Goal: Communication & Community: Ask a question

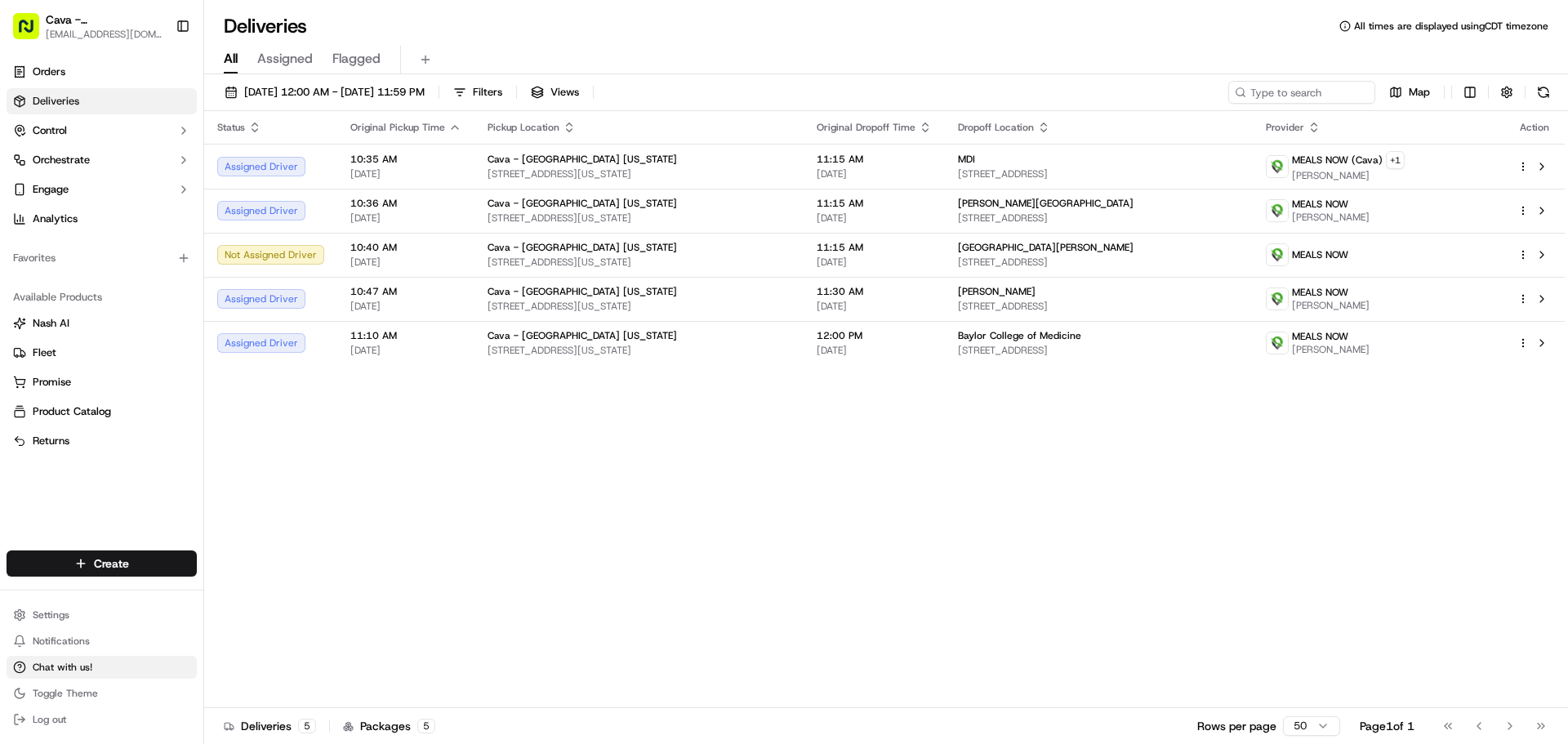
click at [51, 670] on span "Chat with us!" at bounding box center [63, 667] width 60 height 13
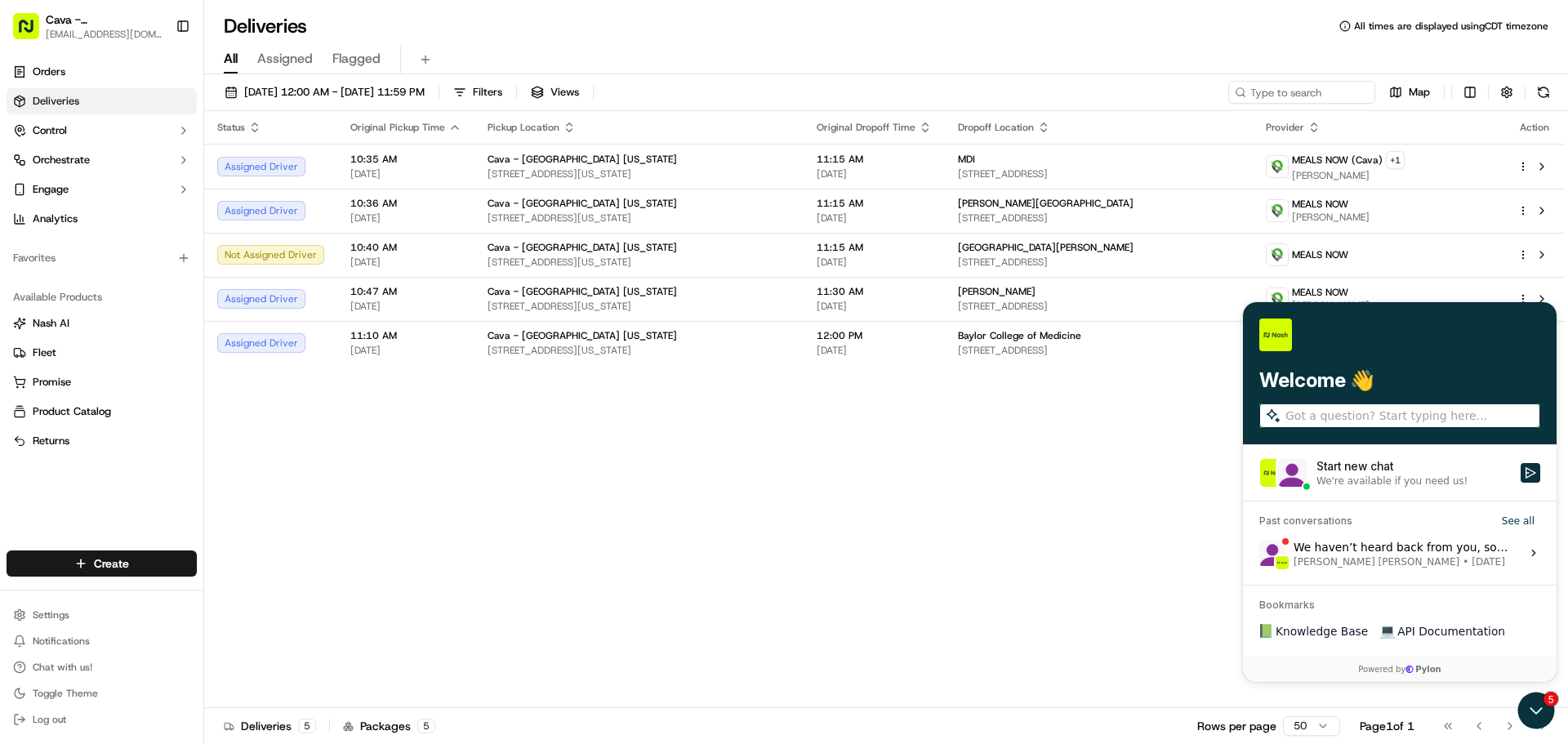
click at [1403, 469] on div "Start new chat" at bounding box center [1413, 466] width 194 height 16
click at [1521, 469] on button "Start new chat We're available if you need us!" at bounding box center [1531, 472] width 20 height 20
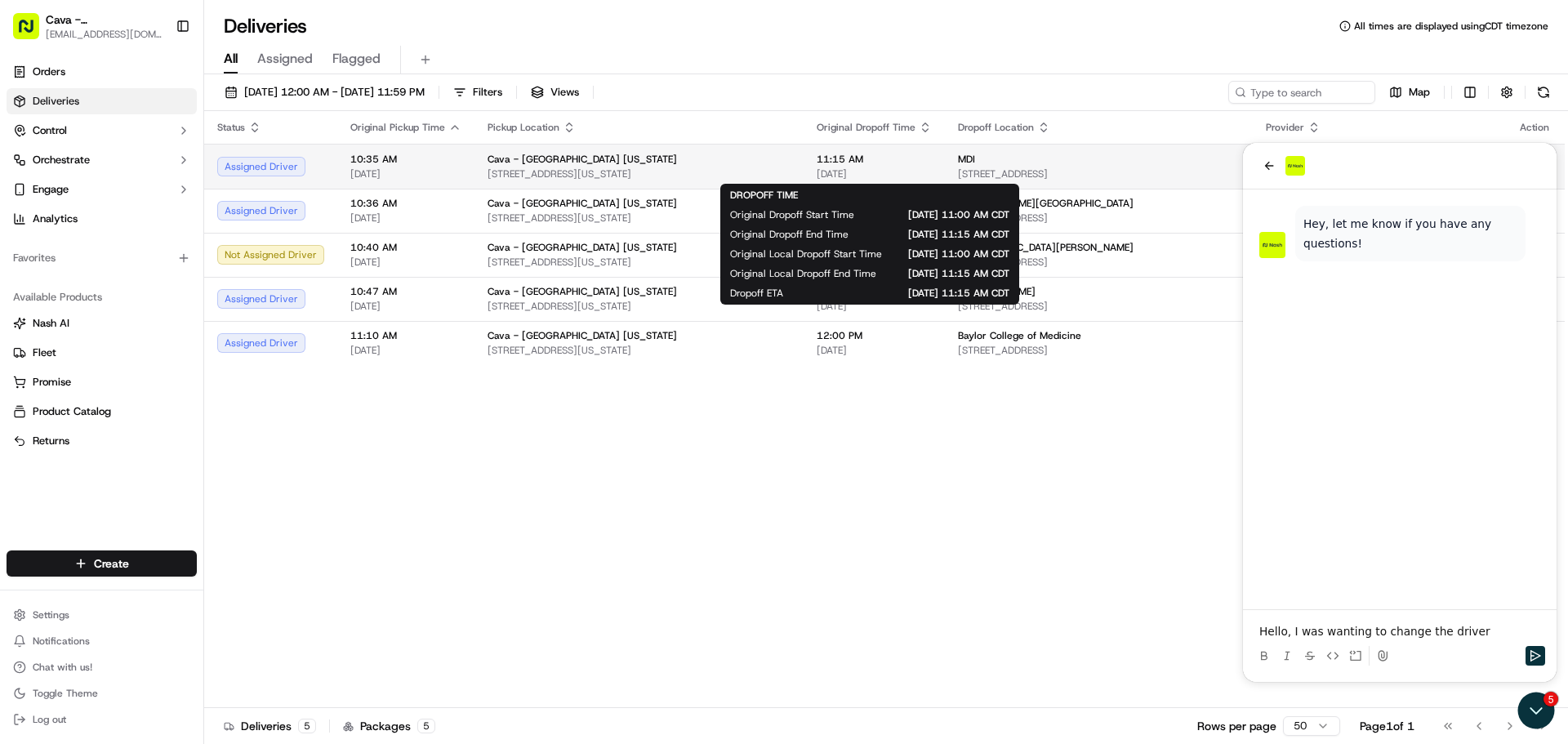
click at [887, 156] on span "11:15 AM" at bounding box center [874, 159] width 115 height 13
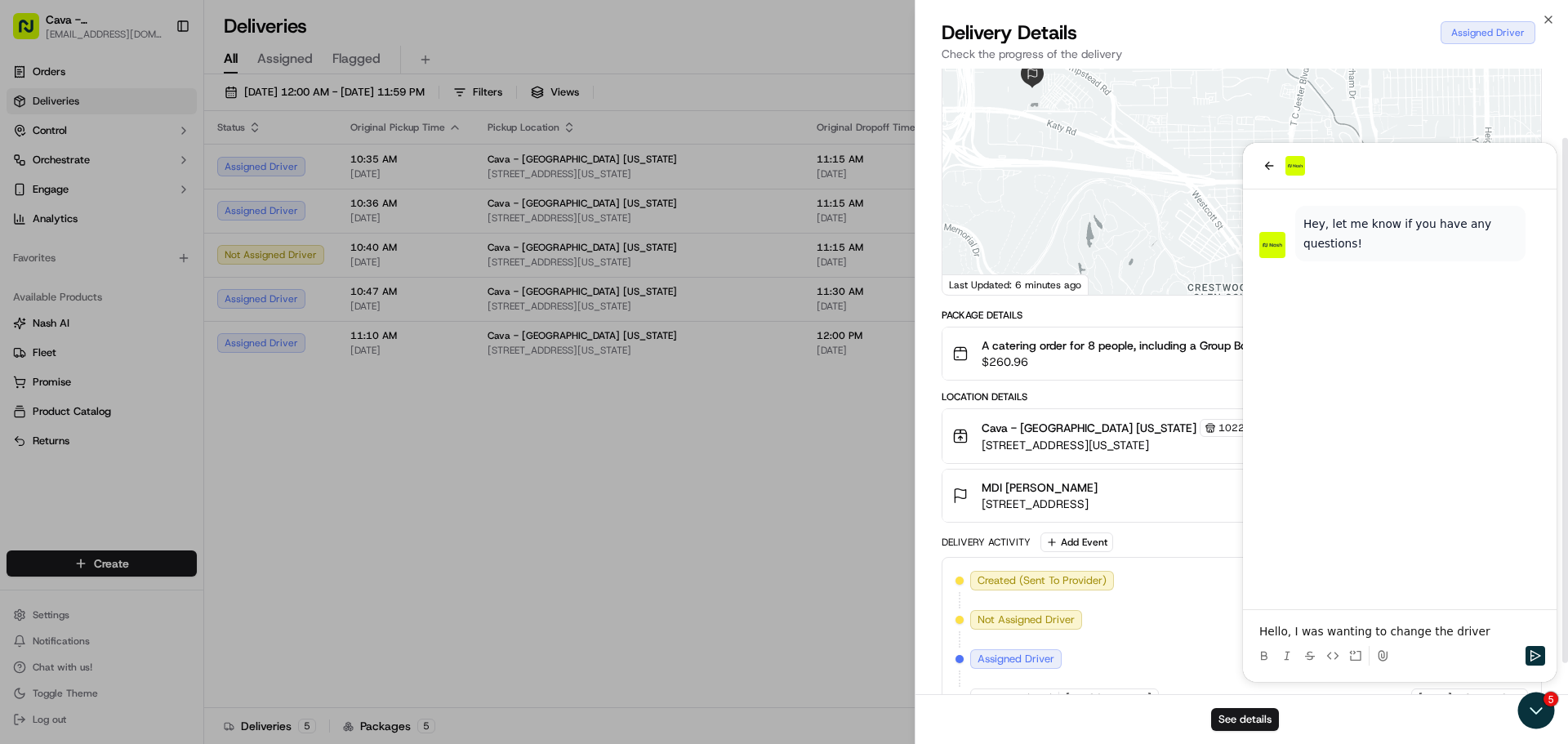
scroll to position [119, 0]
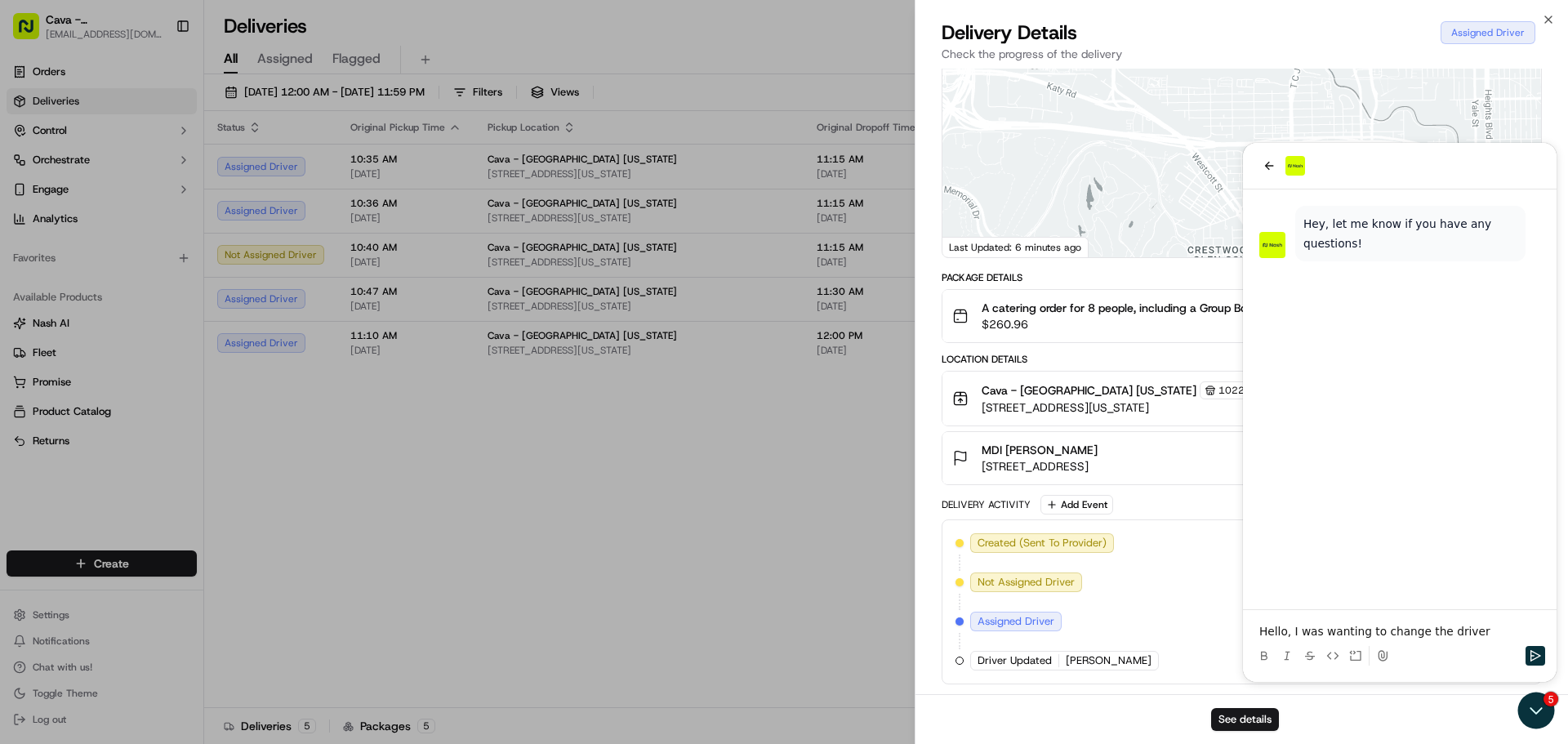
click at [1467, 631] on div "[DATE] 7:27 AM CDT" at bounding box center [1470, 621] width 117 height 20
click at [1460, 629] on div "[DATE] 7:27 AM CDT" at bounding box center [1470, 621] width 117 height 20
click at [1424, 639] on div "Created (Sent To Provider) MEALS NOW (Cava) [DATE] 7:05 AM CDT Not Assigned Dri…" at bounding box center [1242, 602] width 573 height 137
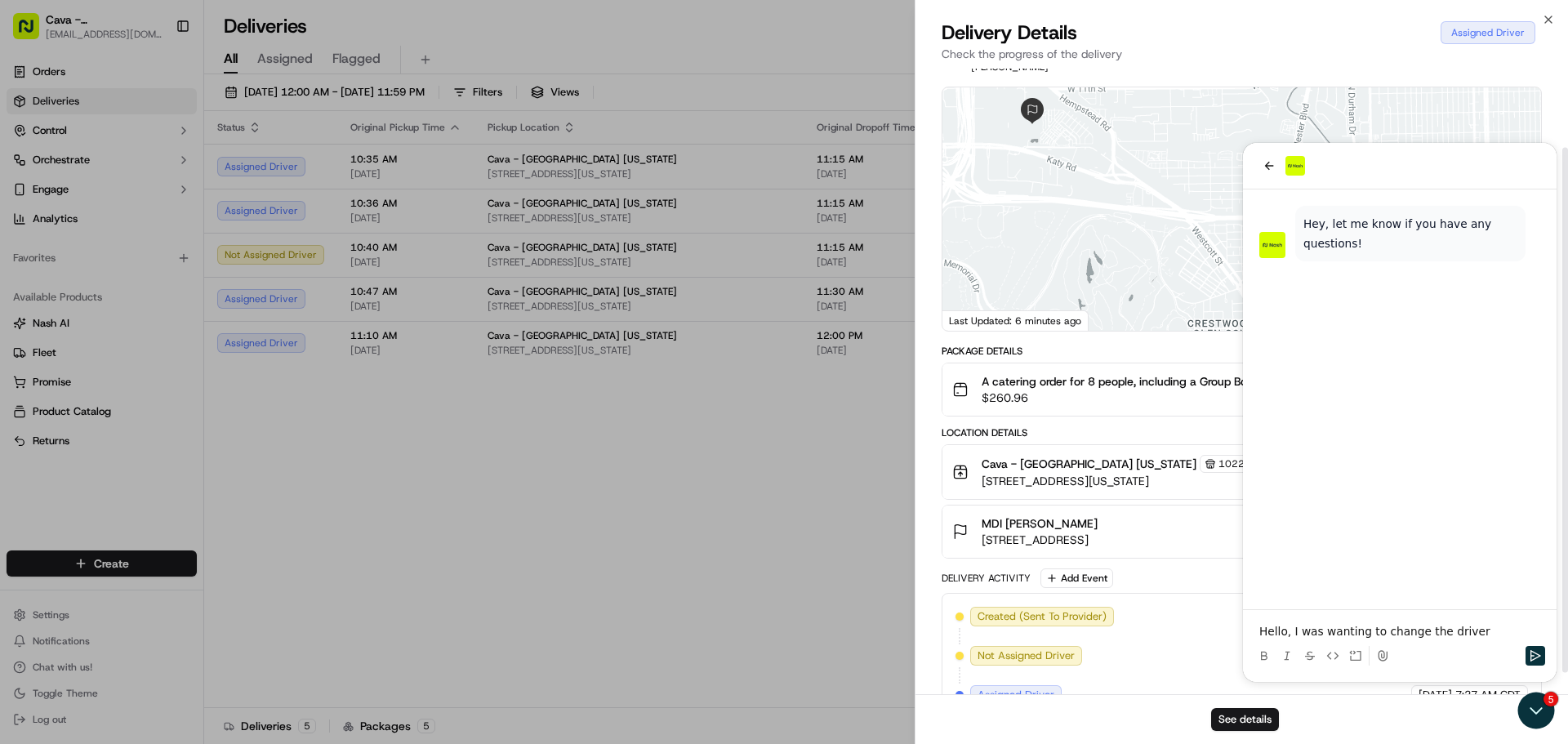
scroll to position [0, 0]
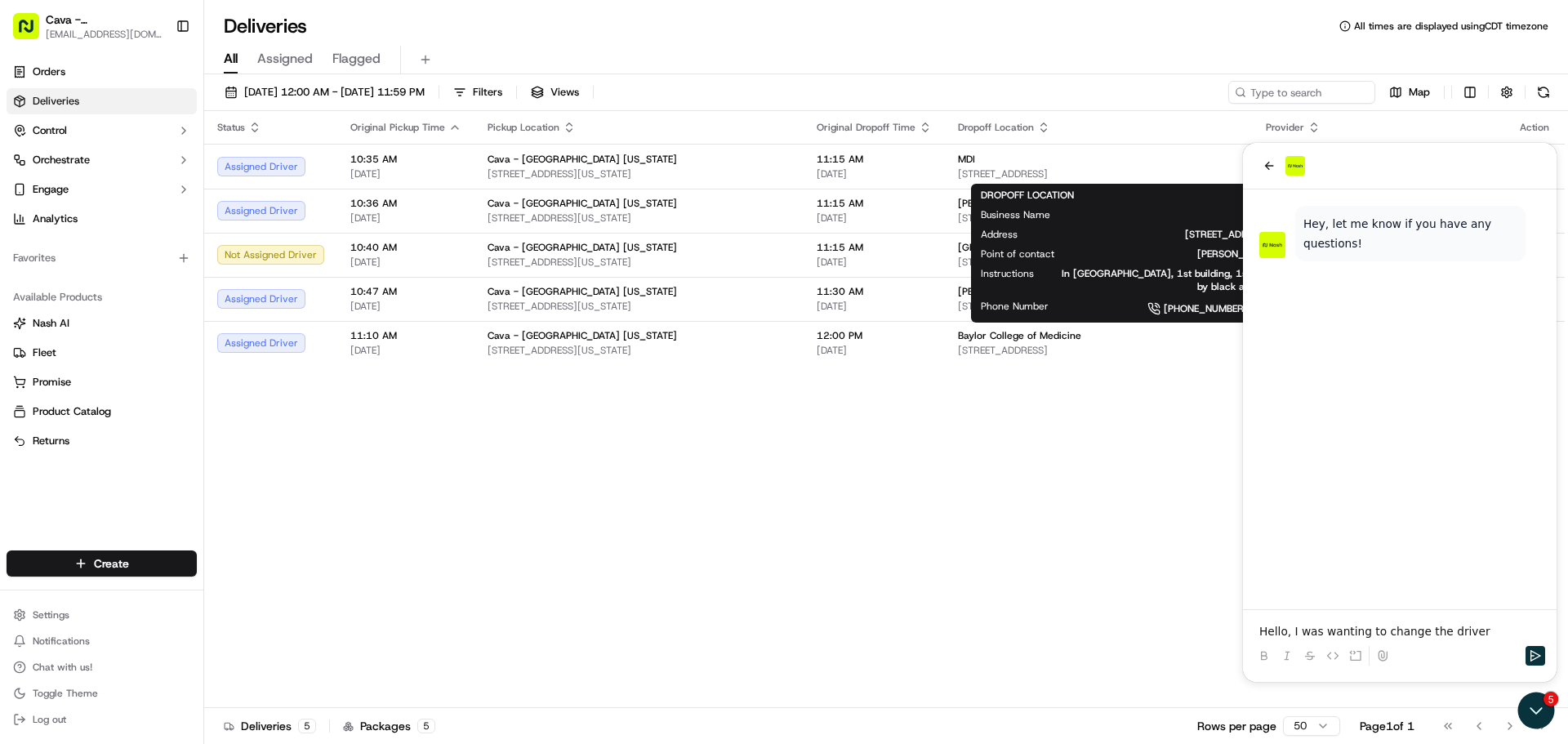
click at [1471, 632] on p "Hello, I was wanting to change the driver" at bounding box center [1400, 631] width 281 height 16
click at [1165, 437] on div "Status Original Pickup Time Pickup Location Original Dropoff Time Dropoff Locat…" at bounding box center [885, 409] width 1361 height 597
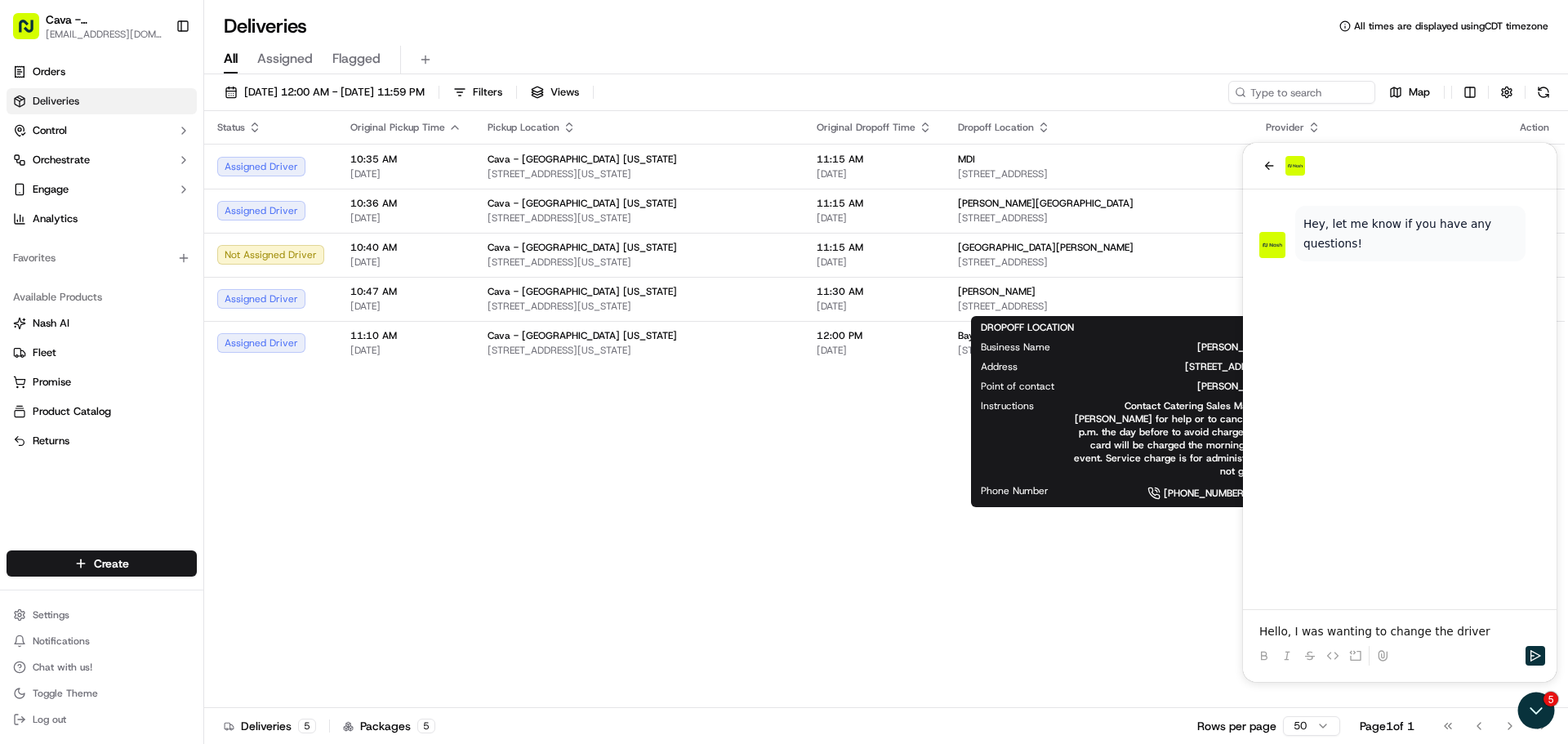
click at [918, 409] on div "Status Original Pickup Time Pickup Location Original Dropoff Time Dropoff Locat…" at bounding box center [885, 409] width 1361 height 597
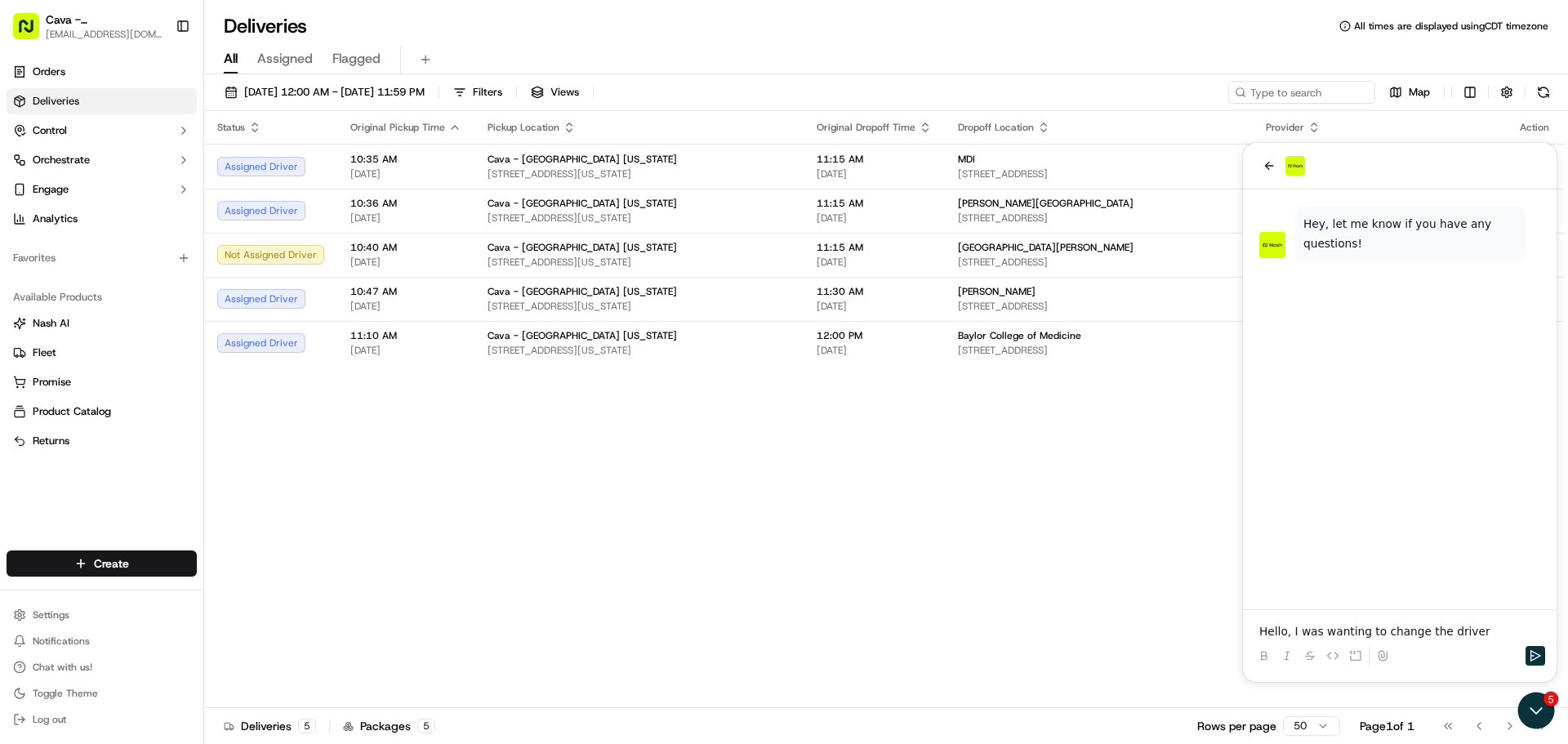
click at [1013, 417] on div "Status Original Pickup Time Pickup Location Original Dropoff Time Dropoff Locat…" at bounding box center [885, 409] width 1361 height 597
click at [1100, 570] on div "Status Original Pickup Time Pickup Location Original Dropoff Time Dropoff Locat…" at bounding box center [885, 409] width 1361 height 597
click at [1266, 169] on icon "back" at bounding box center [1269, 166] width 13 height 13
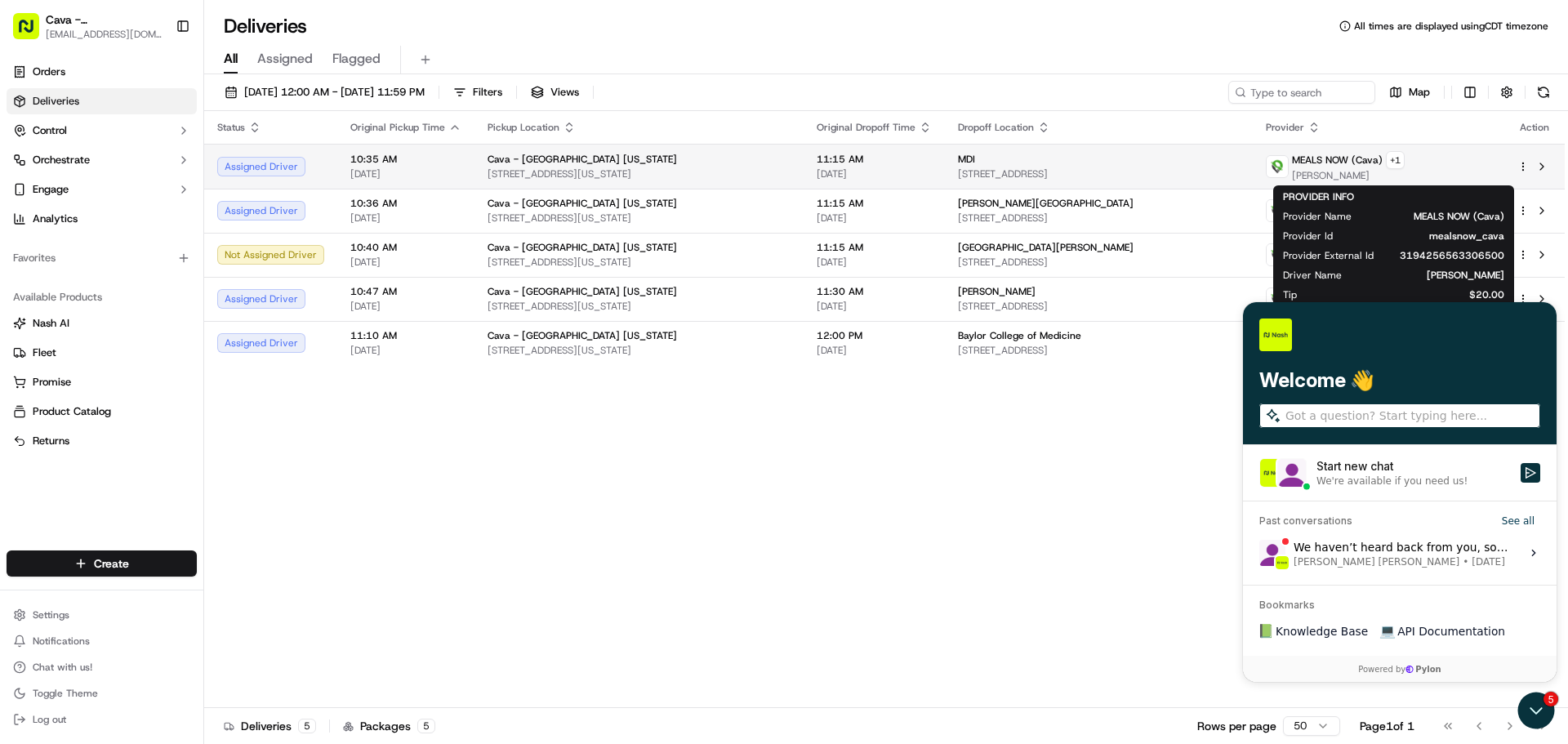
click at [1221, 155] on div "MDI" at bounding box center [1098, 159] width 282 height 13
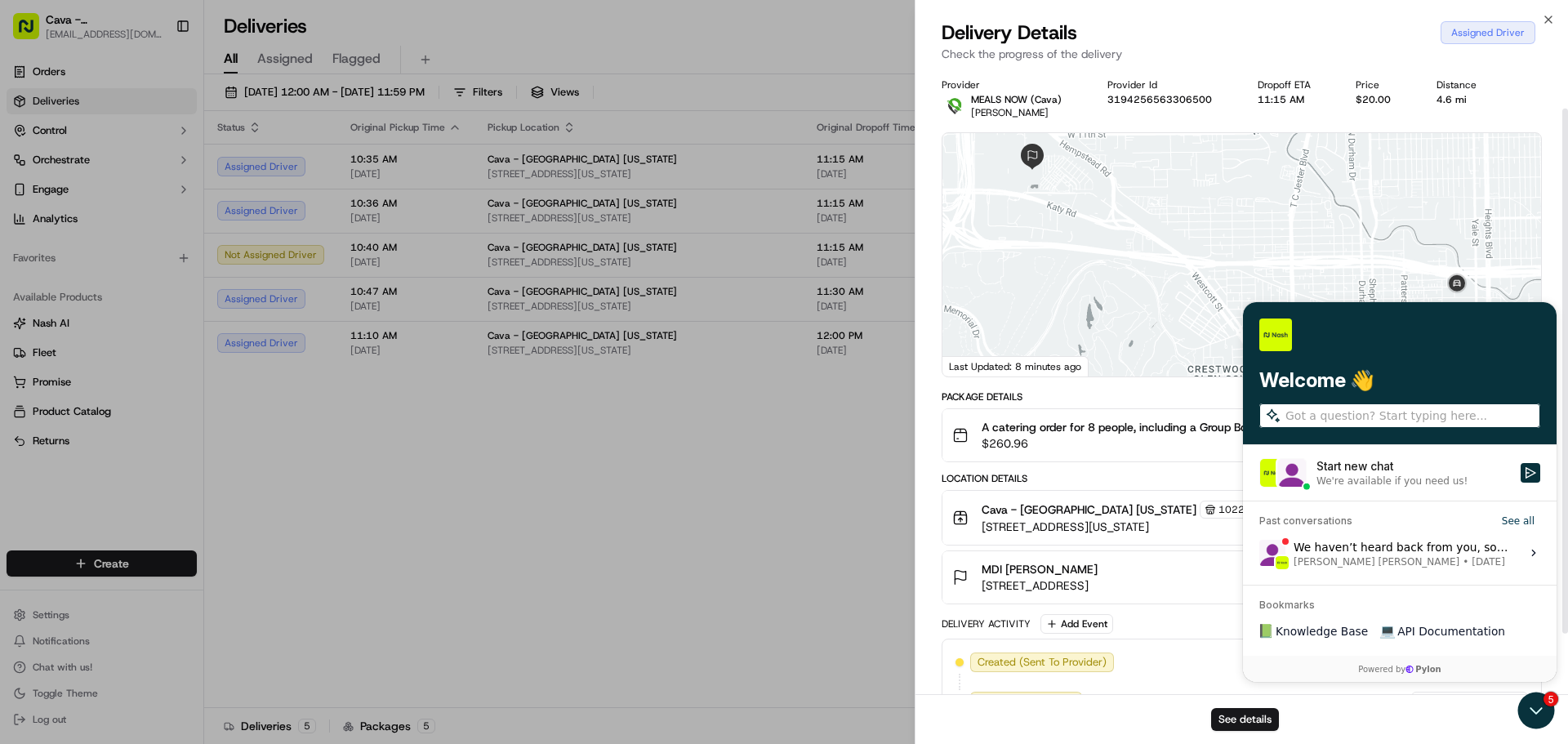
scroll to position [82, 0]
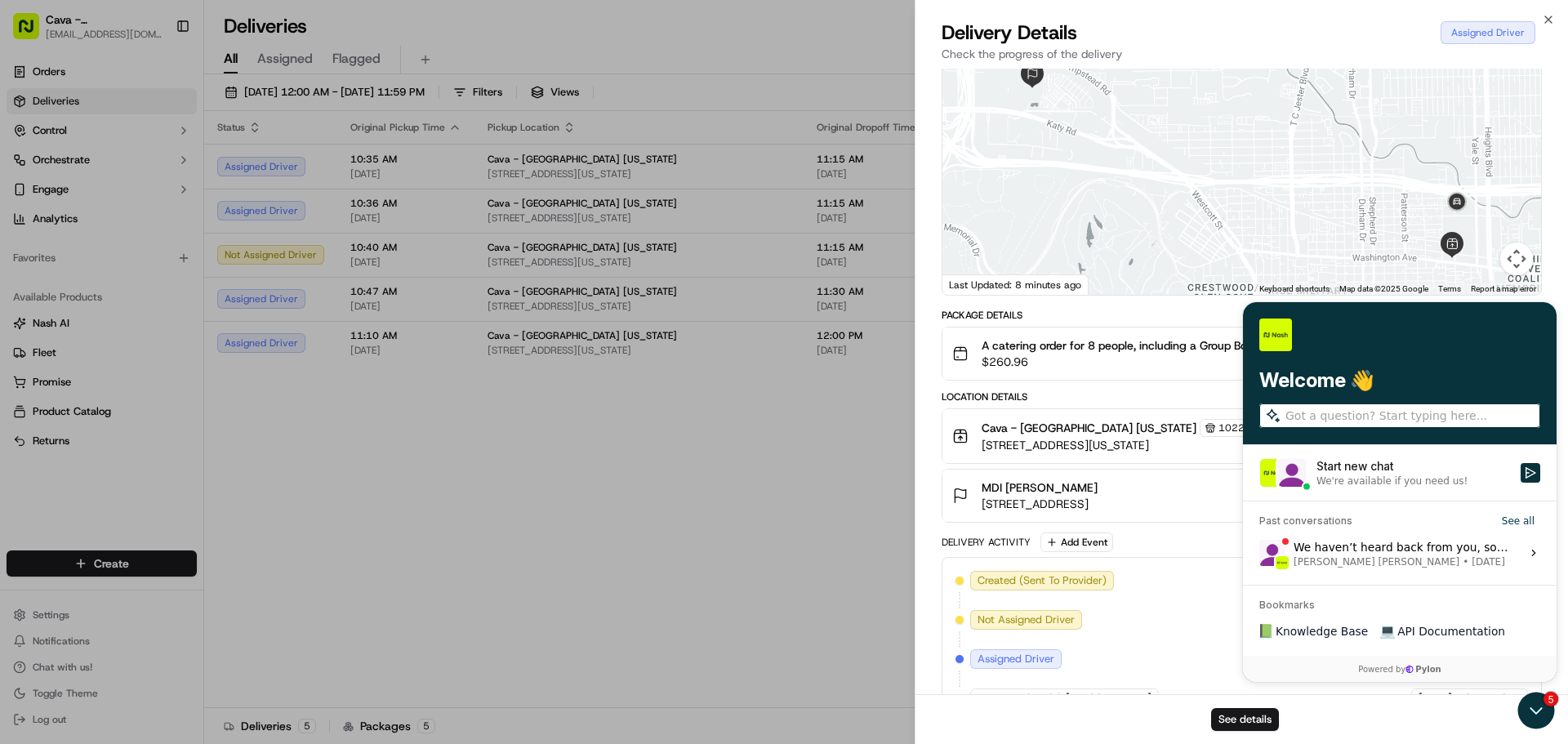
drag, startPoint x: 1075, startPoint y: 564, endPoint x: 730, endPoint y: 520, distance: 347.8
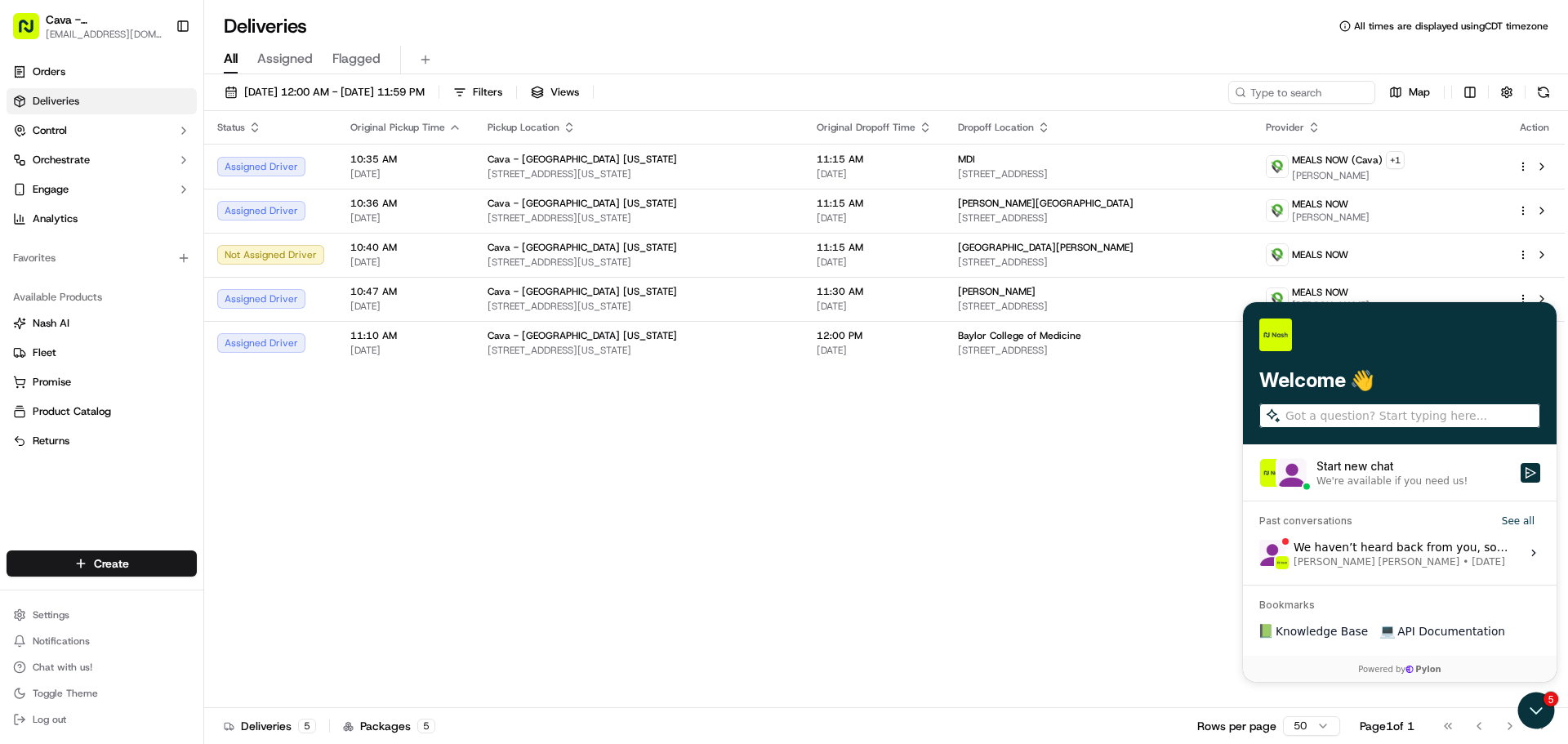
click at [1399, 478] on div "We're available if you need us!" at bounding box center [1392, 481] width 151 height 13
click at [1521, 478] on button "Start new chat We're available if you need us!" at bounding box center [1531, 472] width 20 height 20
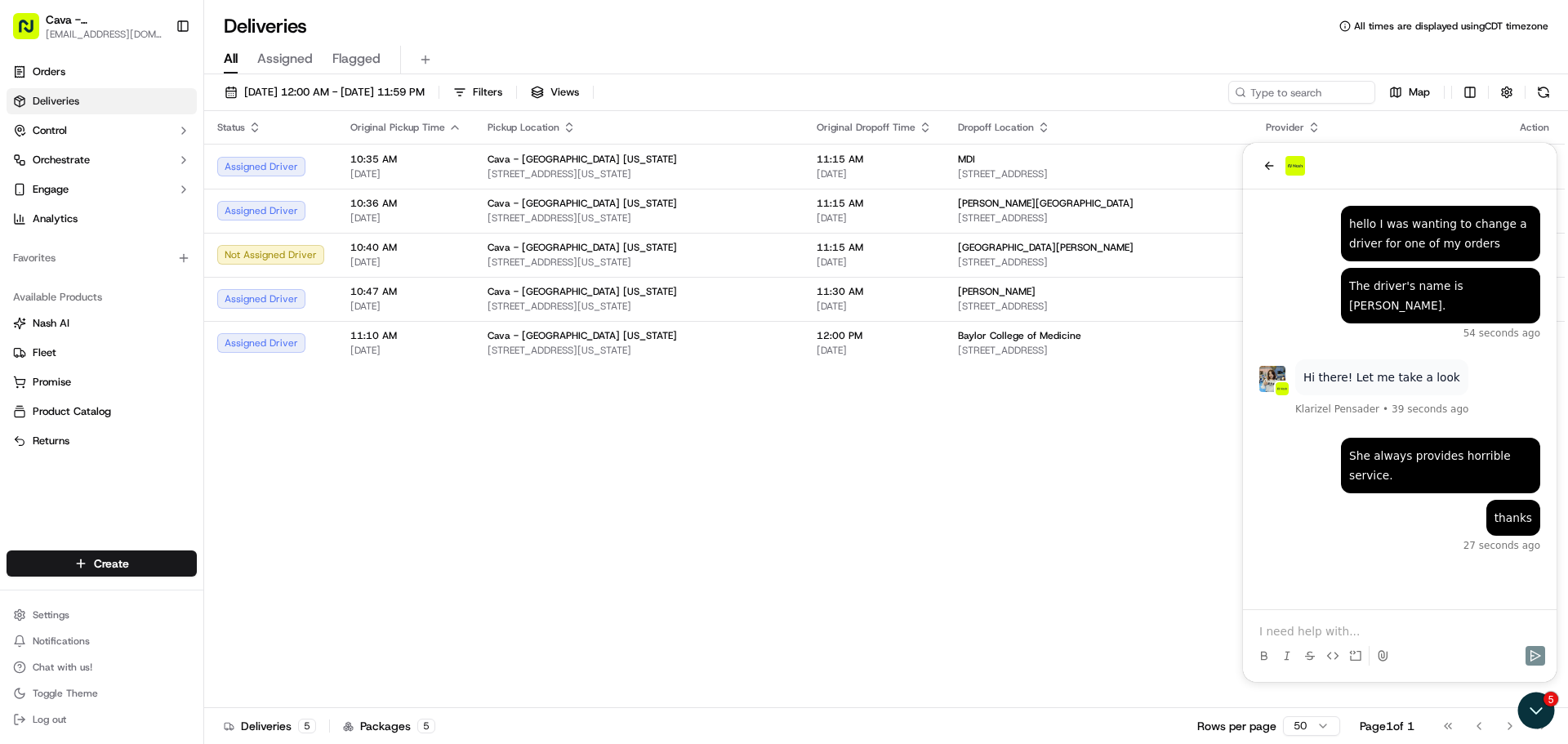
click at [993, 481] on div "Status Original Pickup Time Pickup Location Original Dropoff Time Dropoff Locat…" at bounding box center [885, 409] width 1361 height 597
click at [1263, 164] on icon "back" at bounding box center [1269, 166] width 13 height 13
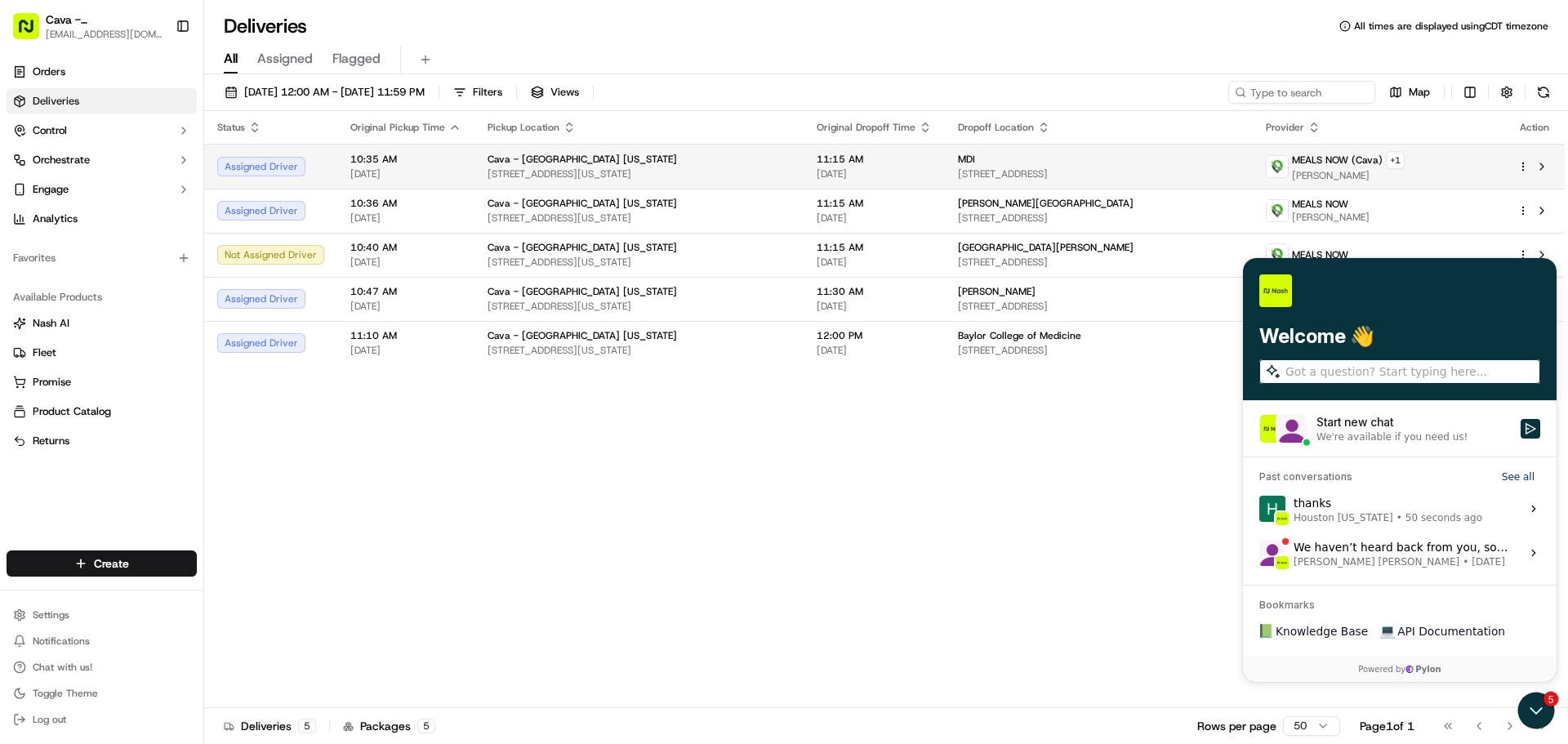
click at [1193, 173] on span "[STREET_ADDRESS]" at bounding box center [1098, 174] width 282 height 13
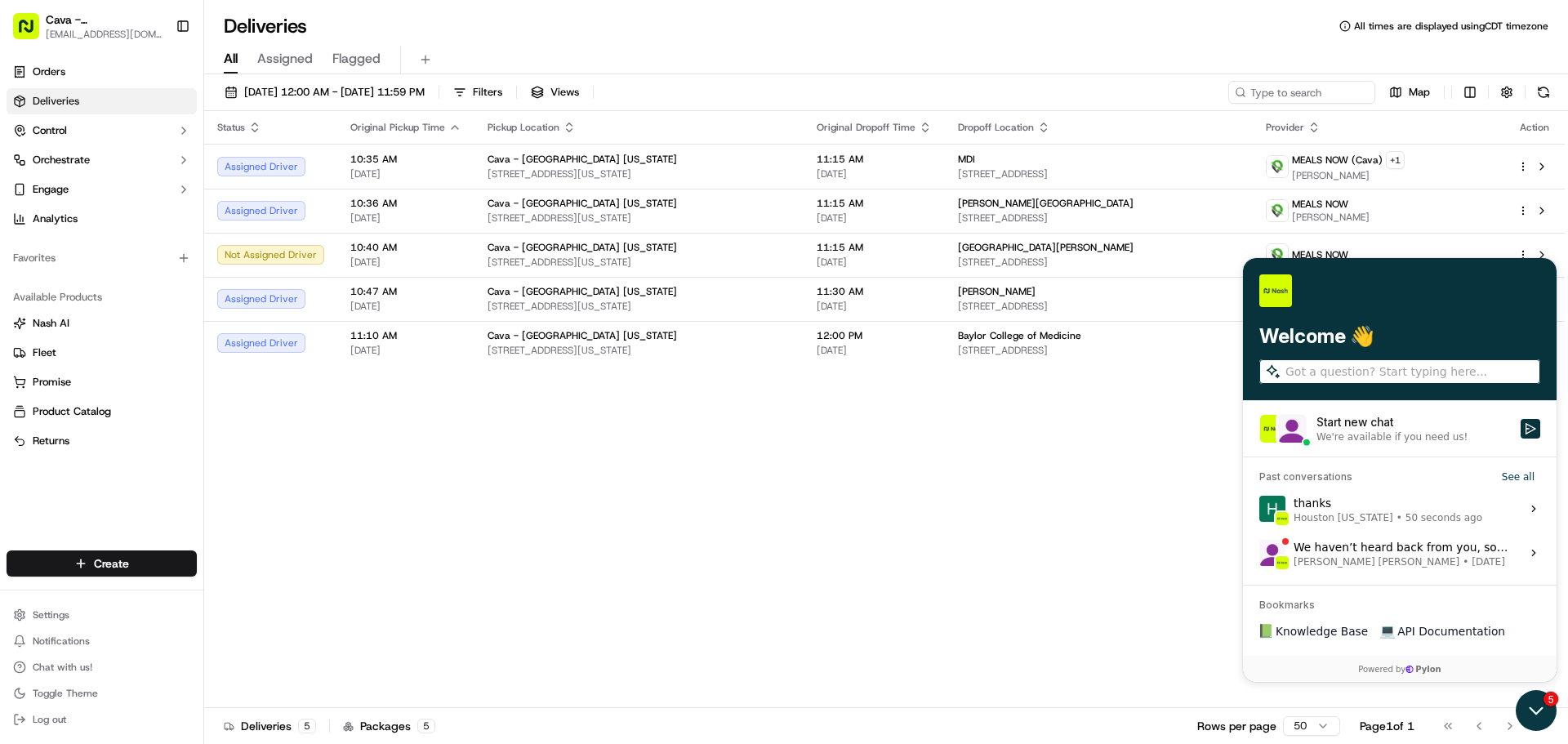
click at [1531, 711] on icon "Open customer support" at bounding box center [1537, 711] width 41 height 41
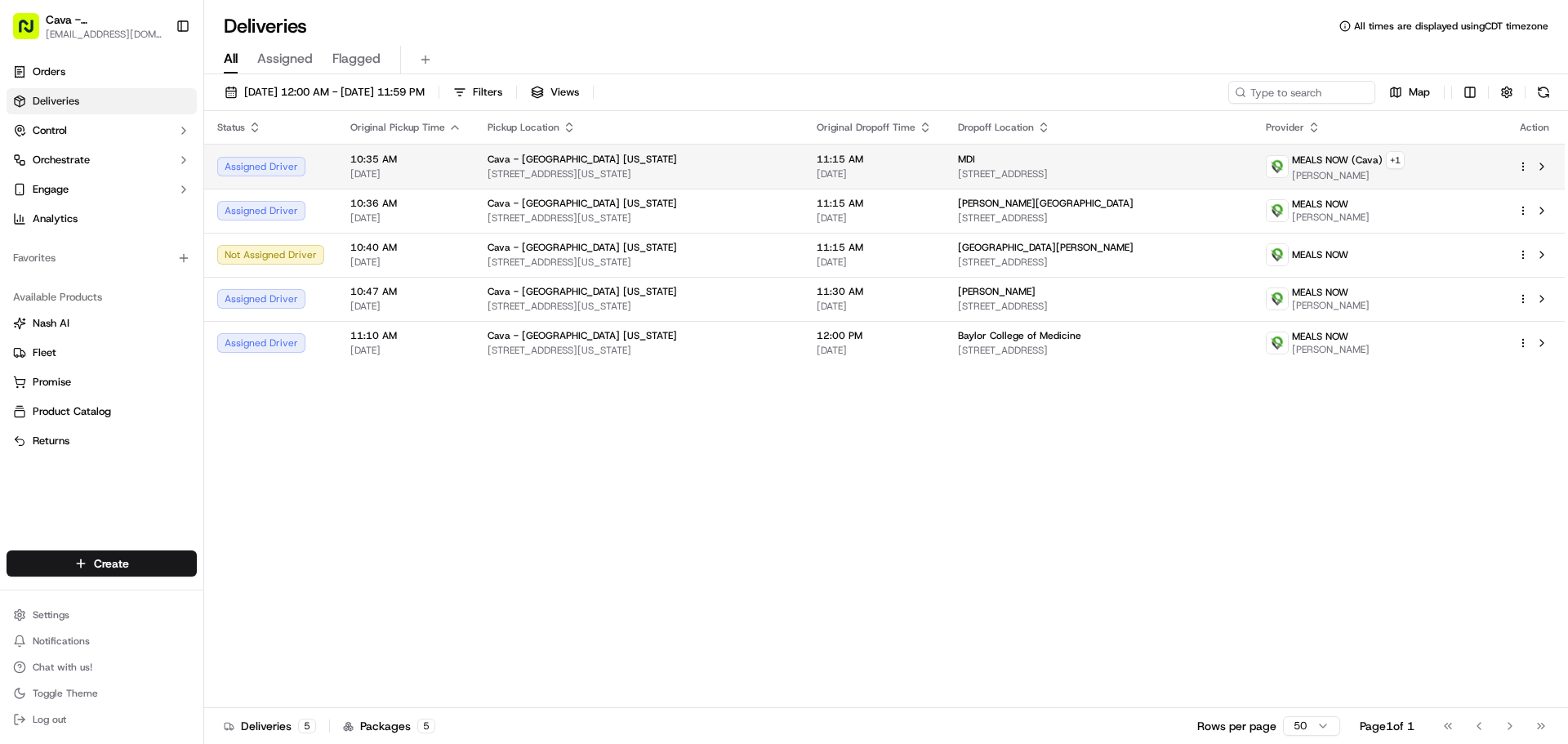
click at [1240, 168] on span "[STREET_ADDRESS]" at bounding box center [1098, 174] width 282 height 13
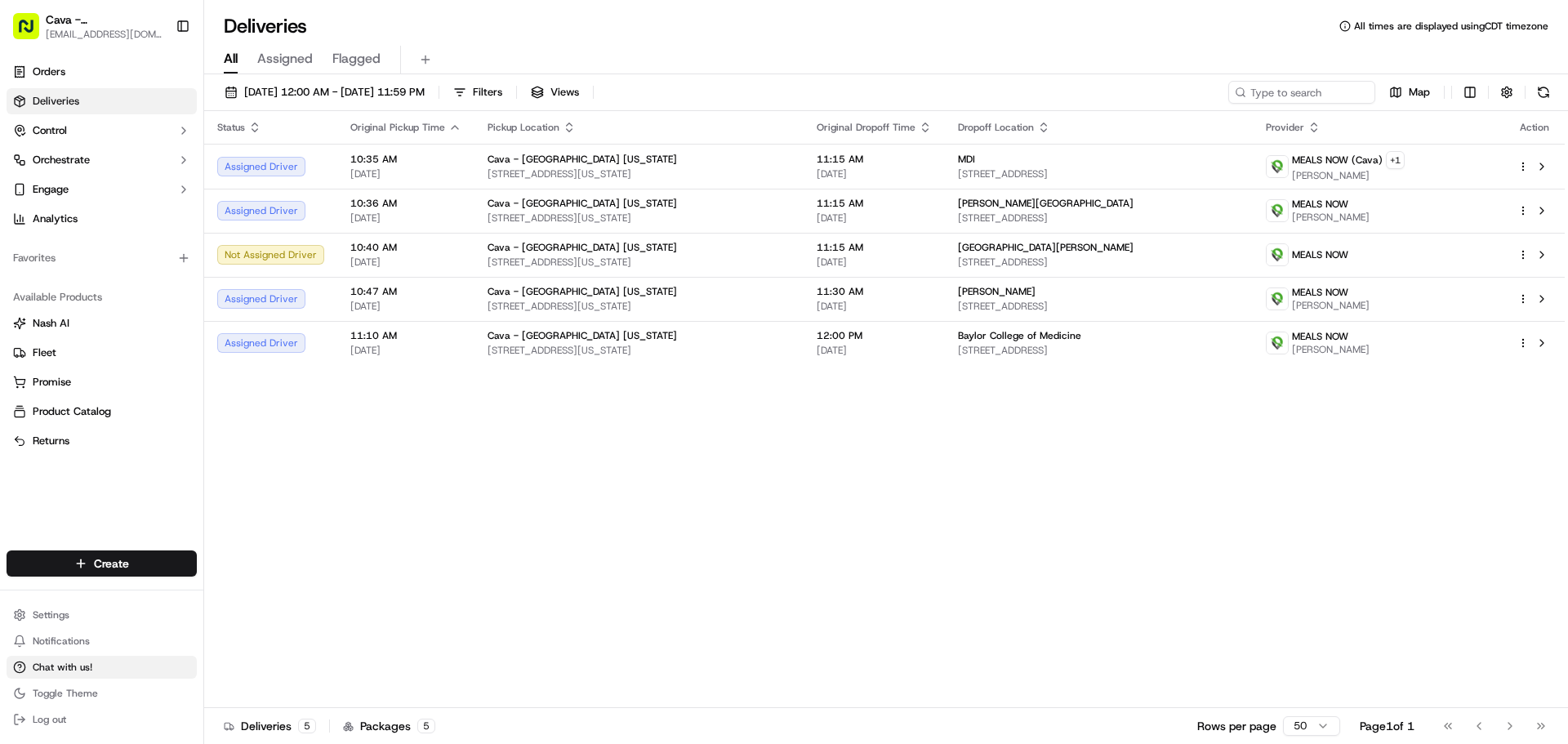
click at [81, 671] on span "Chat with us!" at bounding box center [63, 667] width 60 height 13
click at [41, 660] on button "Chat with us!" at bounding box center [101, 667] width 190 height 22
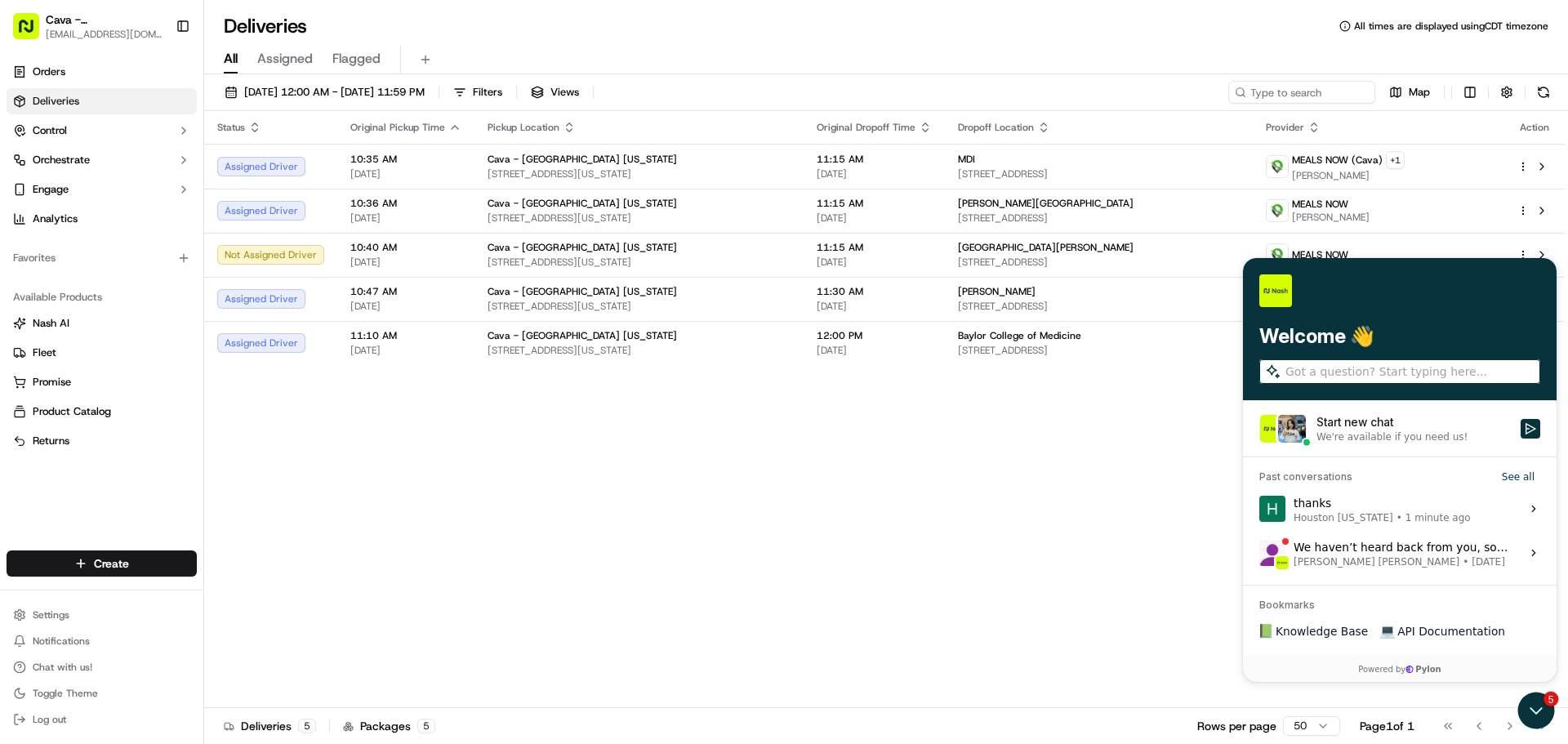
click at [1346, 504] on div "thanks Houston [US_STATE] • 1 minute ago" at bounding box center [1382, 508] width 177 height 31
click at [1260, 509] on button "View issue" at bounding box center [1259, 509] width 1 height 1
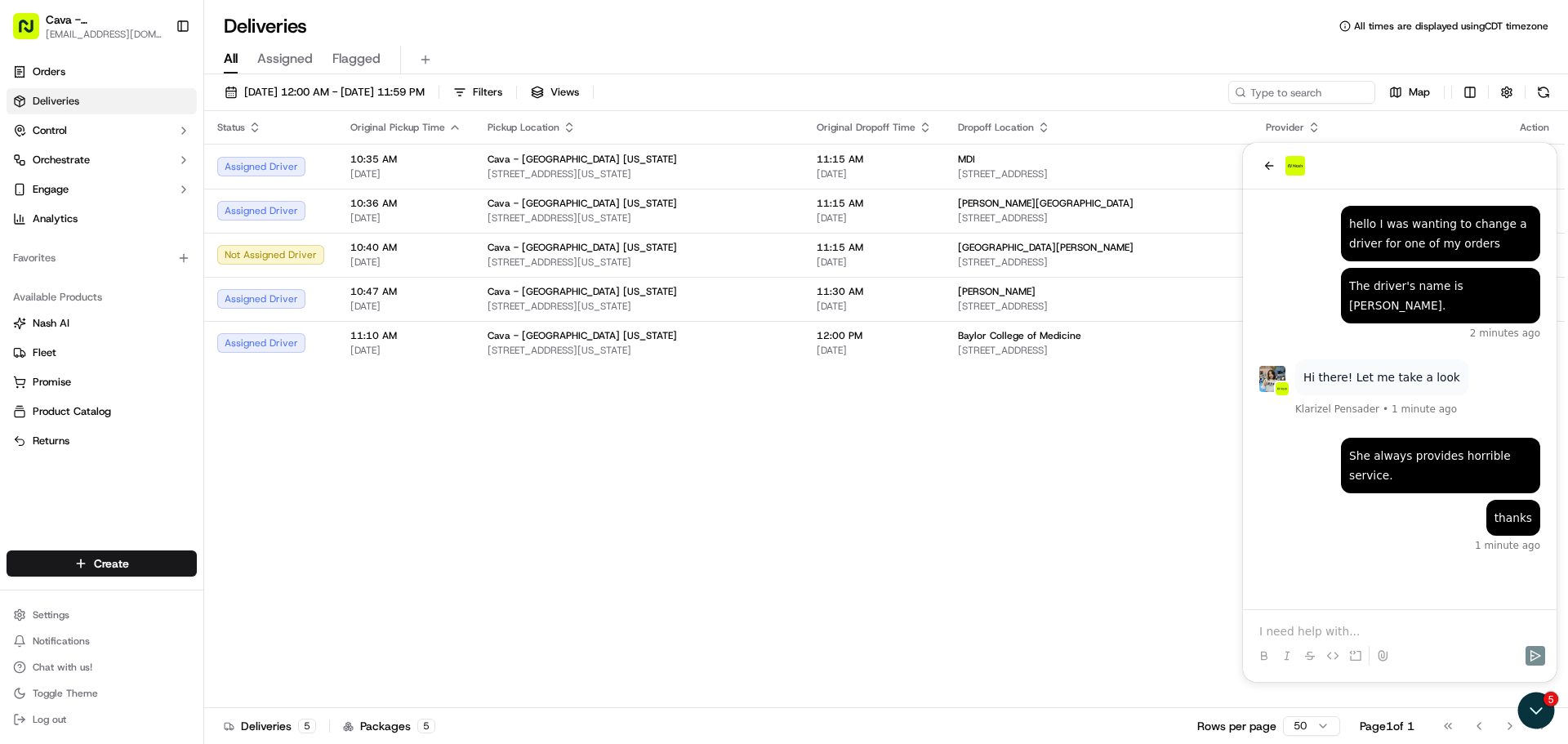
click at [1352, 634] on p at bounding box center [1400, 631] width 281 height 16
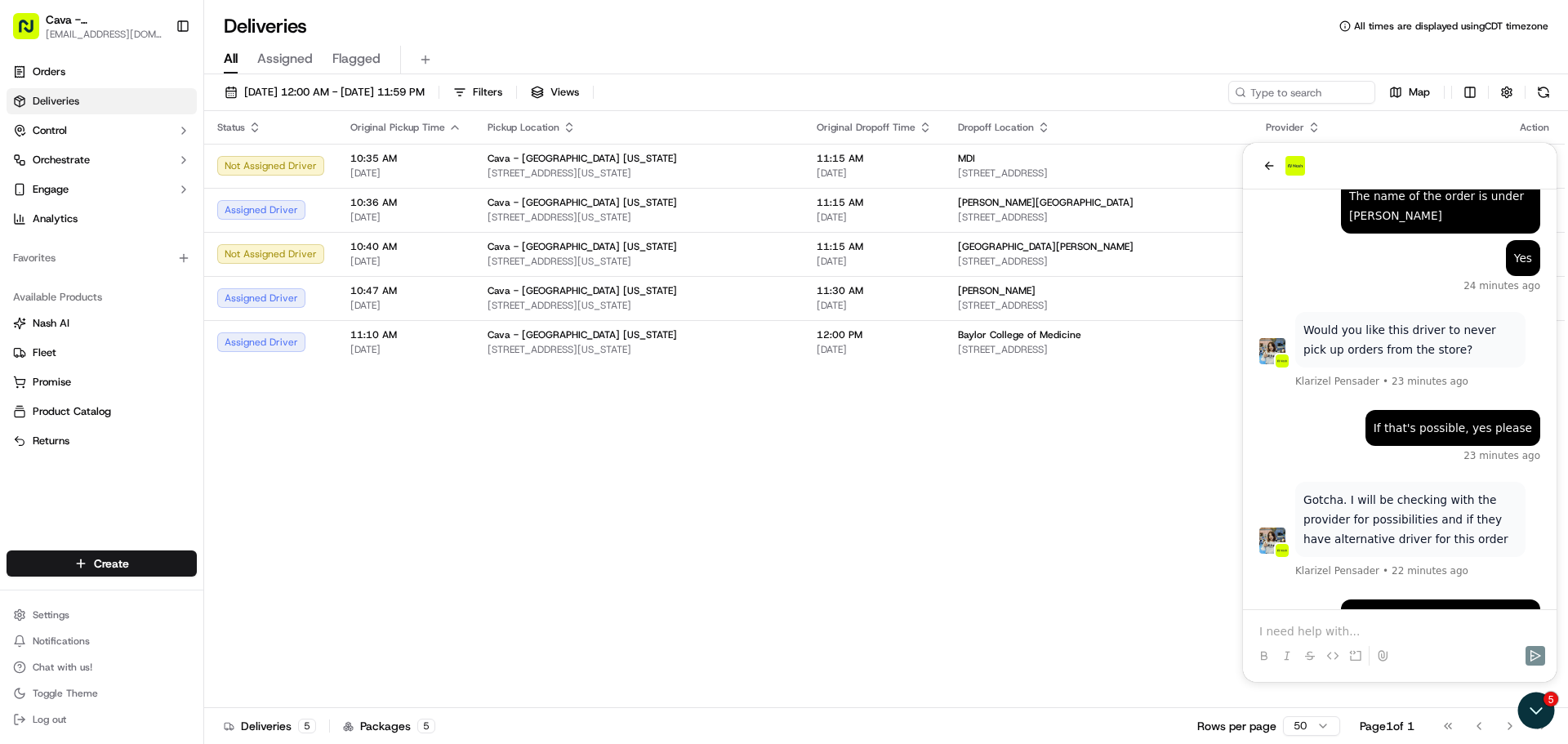
scroll to position [629, 0]
